Goal: Use online tool/utility: Utilize a website feature to perform a specific function

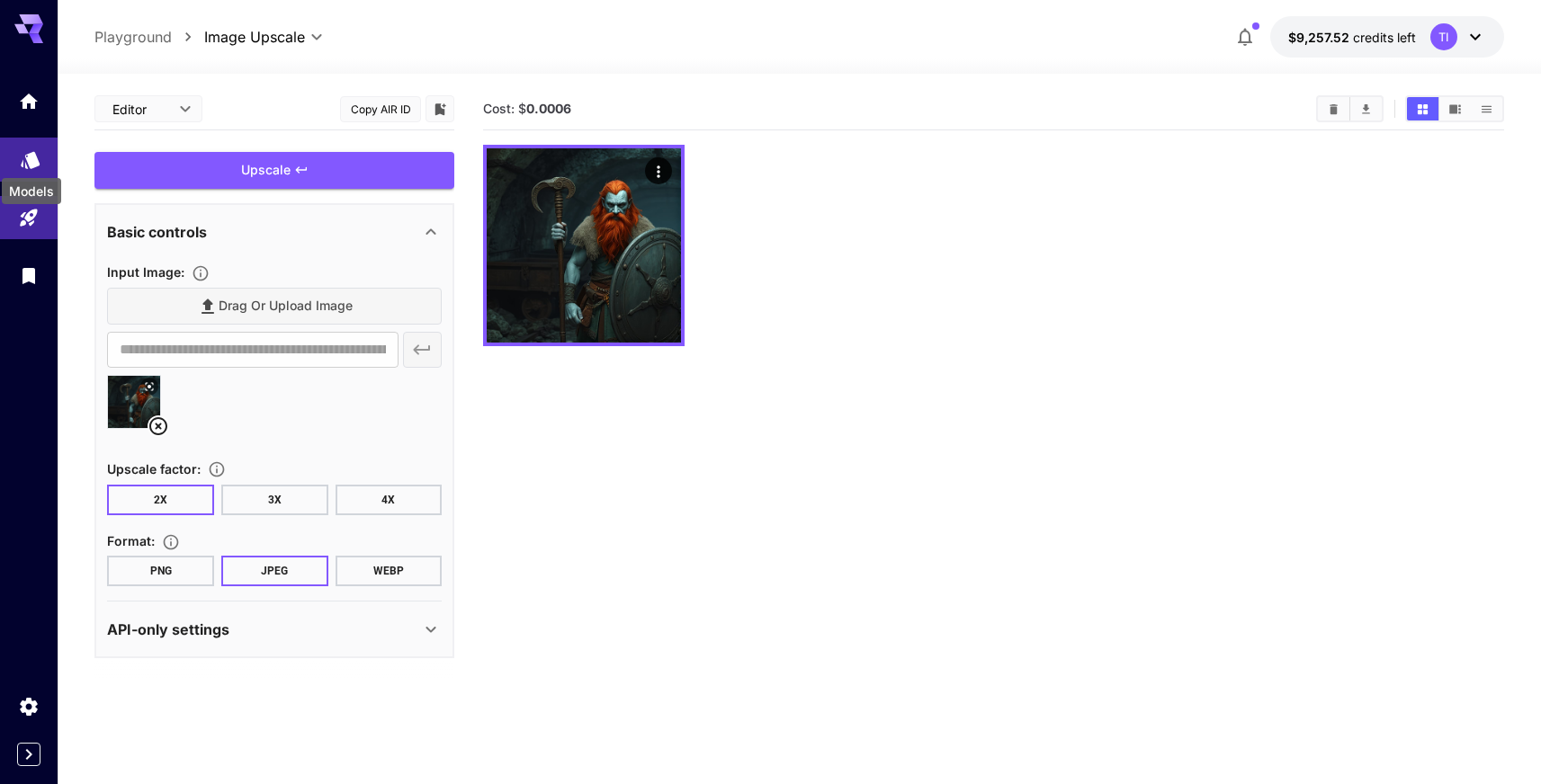
click at [23, 161] on icon "Models" at bounding box center [31, 159] width 19 height 17
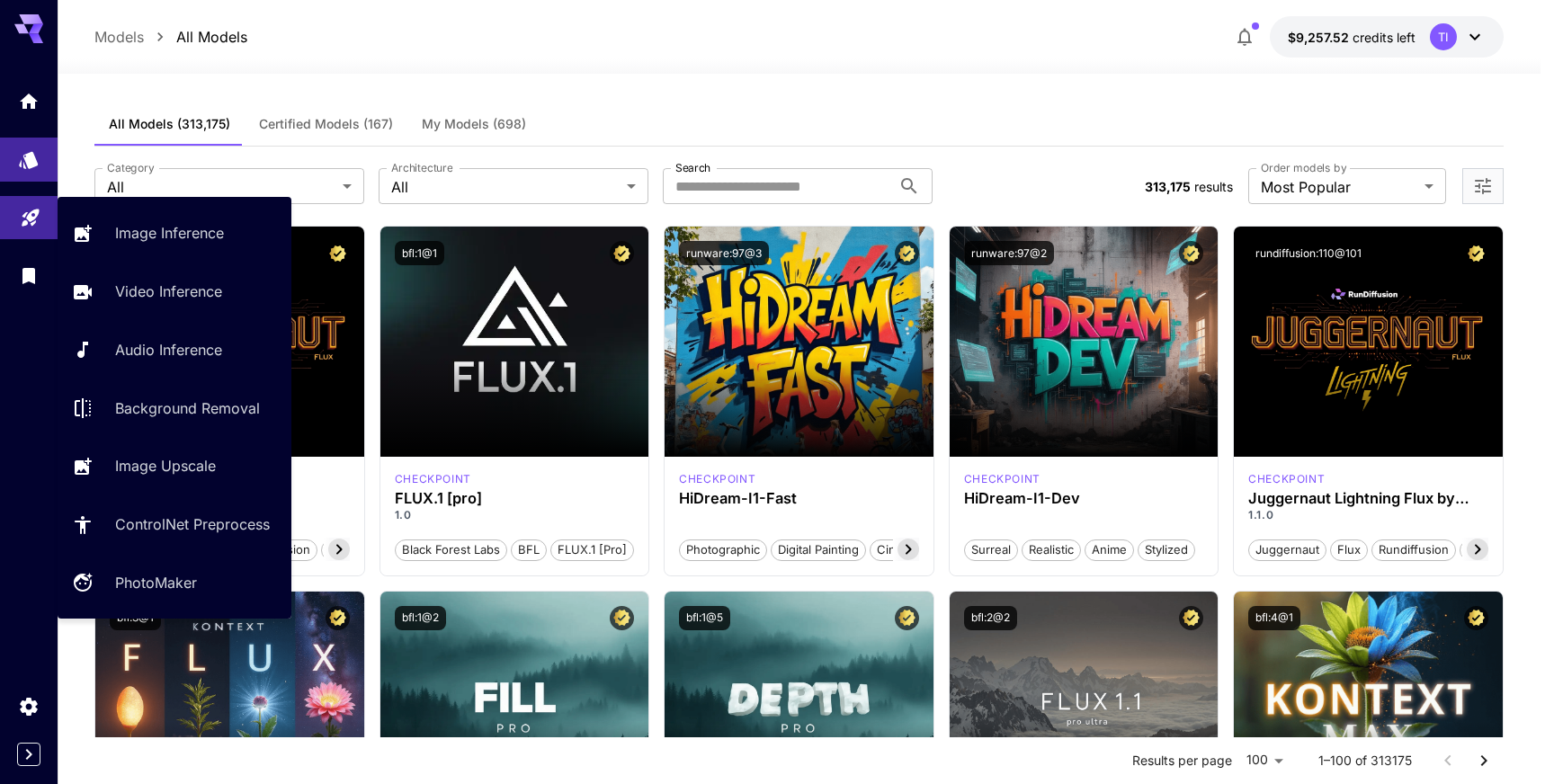
click at [3, 208] on link at bounding box center [29, 218] width 57 height 44
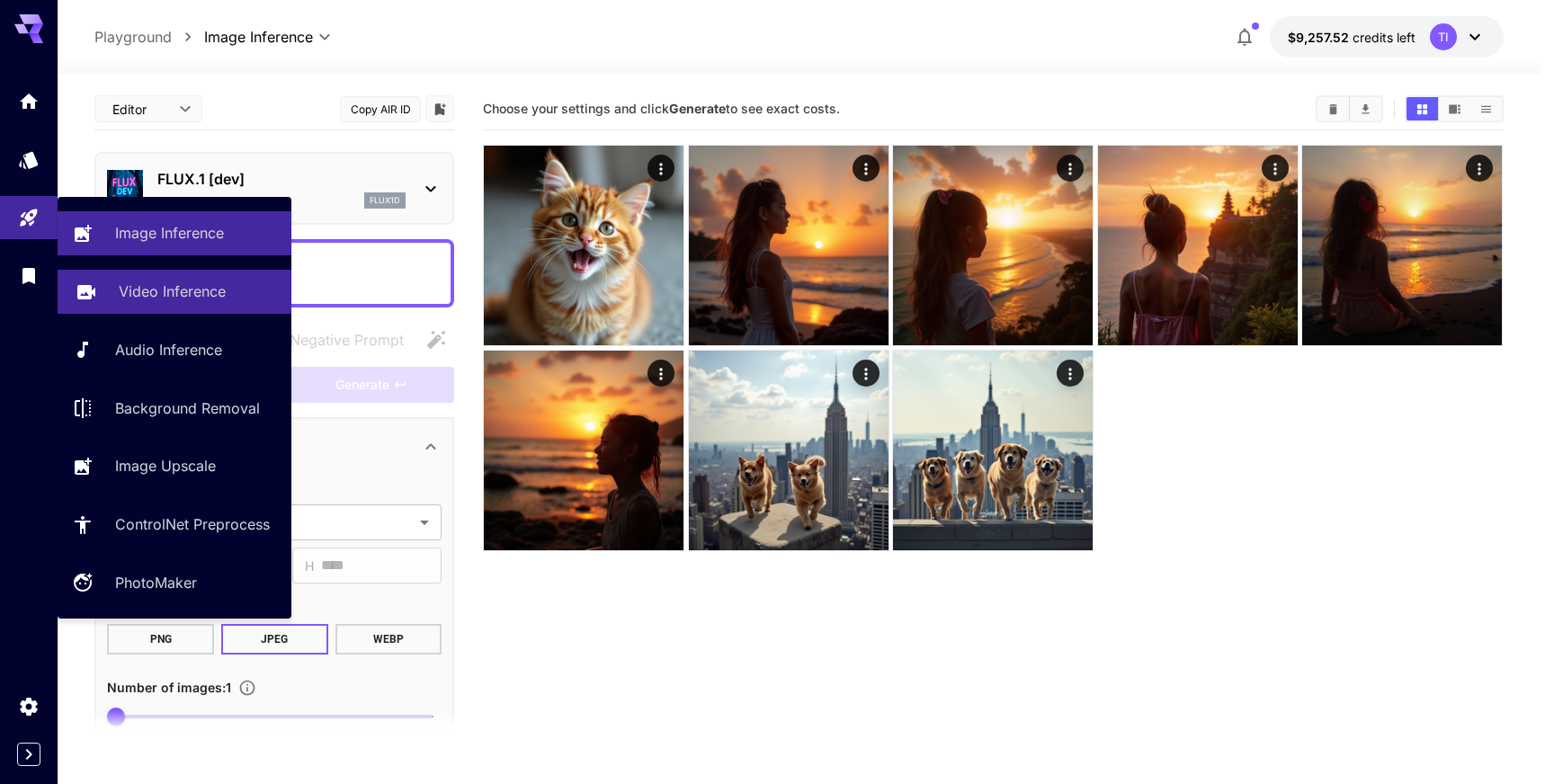
click at [150, 291] on p "Video Inference" at bounding box center [172, 291] width 107 height 22
type input "**********"
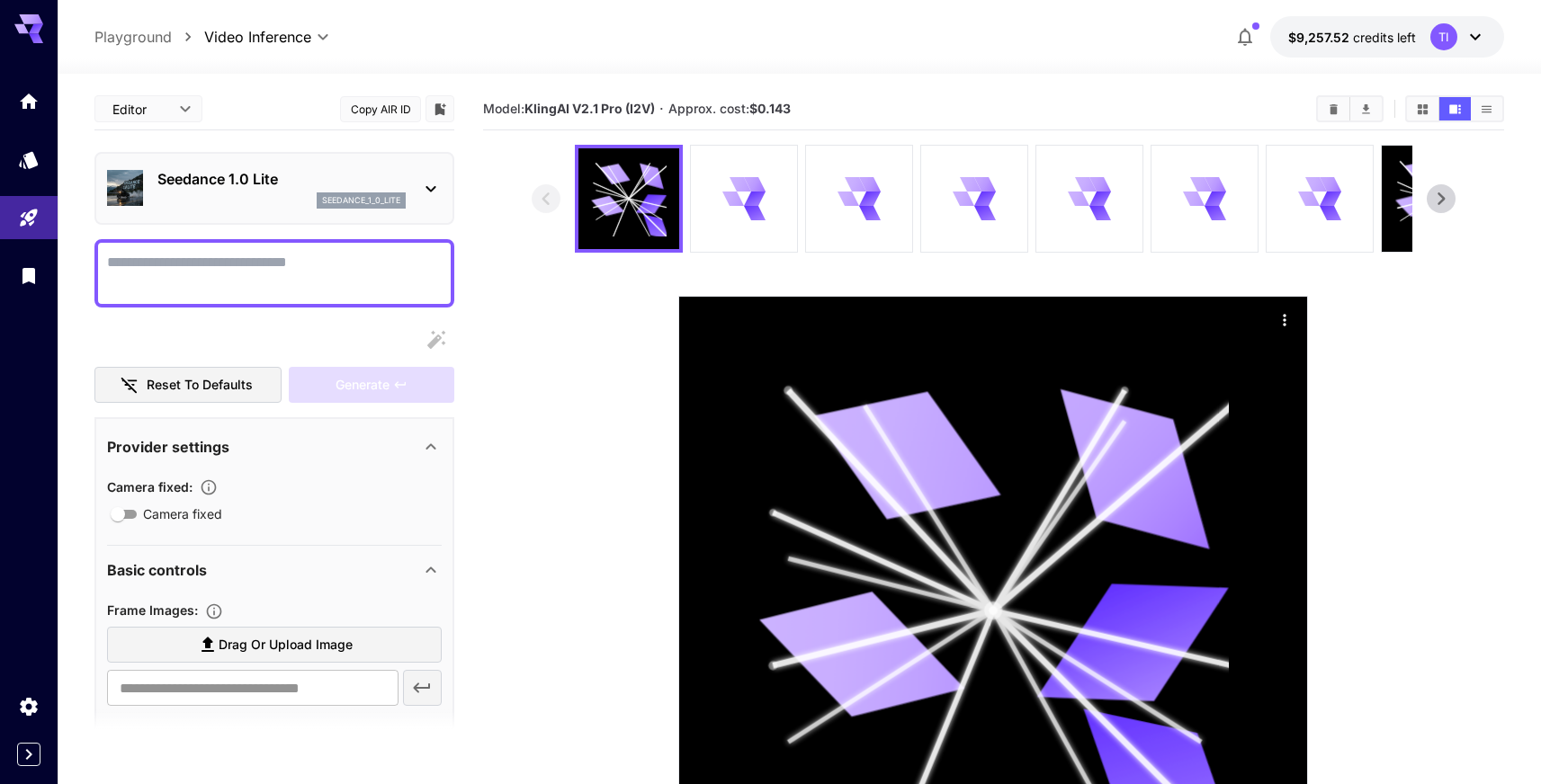
click at [299, 165] on div at bounding box center [770, 392] width 1541 height 784
click at [495, 175] on div at bounding box center [770, 392] width 1541 height 784
click at [431, 186] on div at bounding box center [770, 392] width 1541 height 784
